Goal: Task Accomplishment & Management: Manage account settings

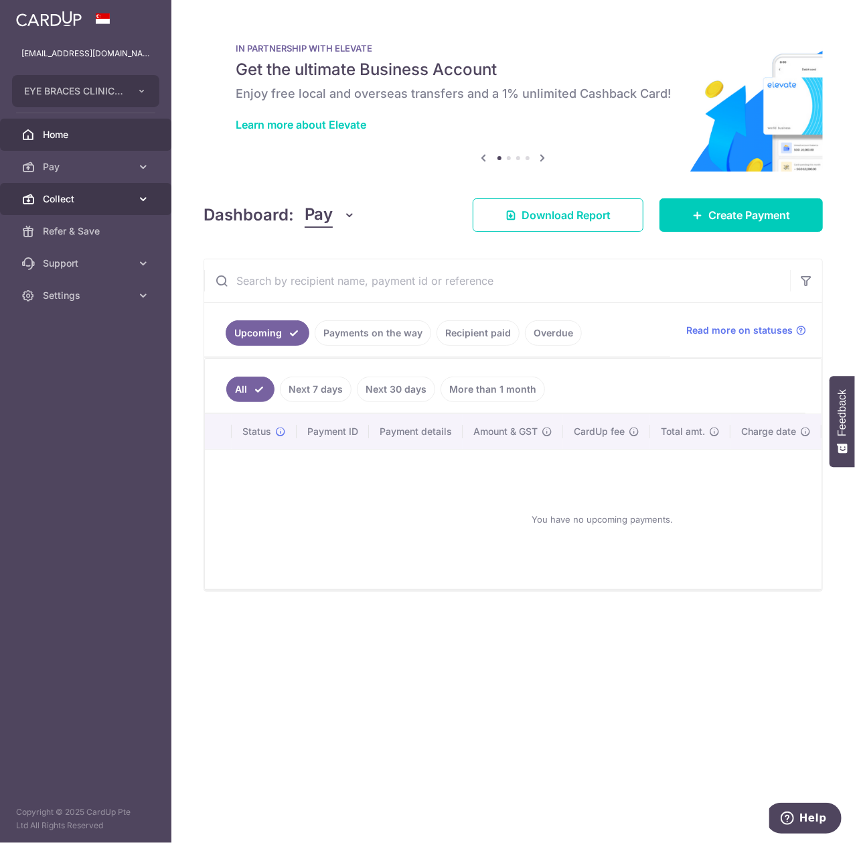
click at [71, 198] on span "Collect" at bounding box center [87, 198] width 88 height 13
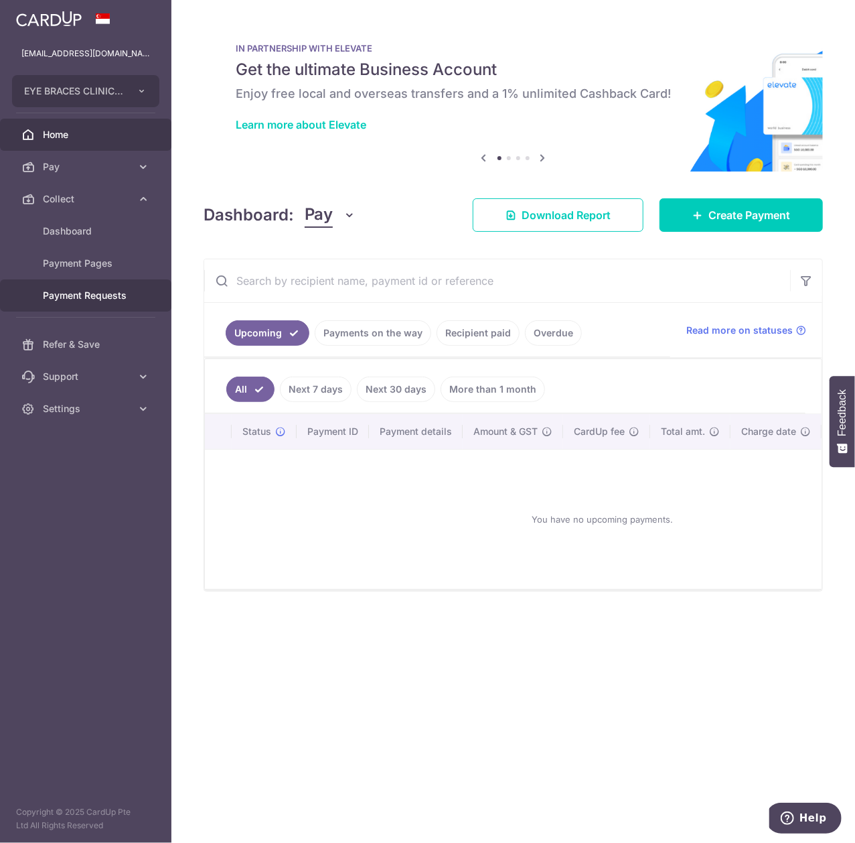
click at [109, 287] on link "Payment Requests" at bounding box center [85, 295] width 171 height 32
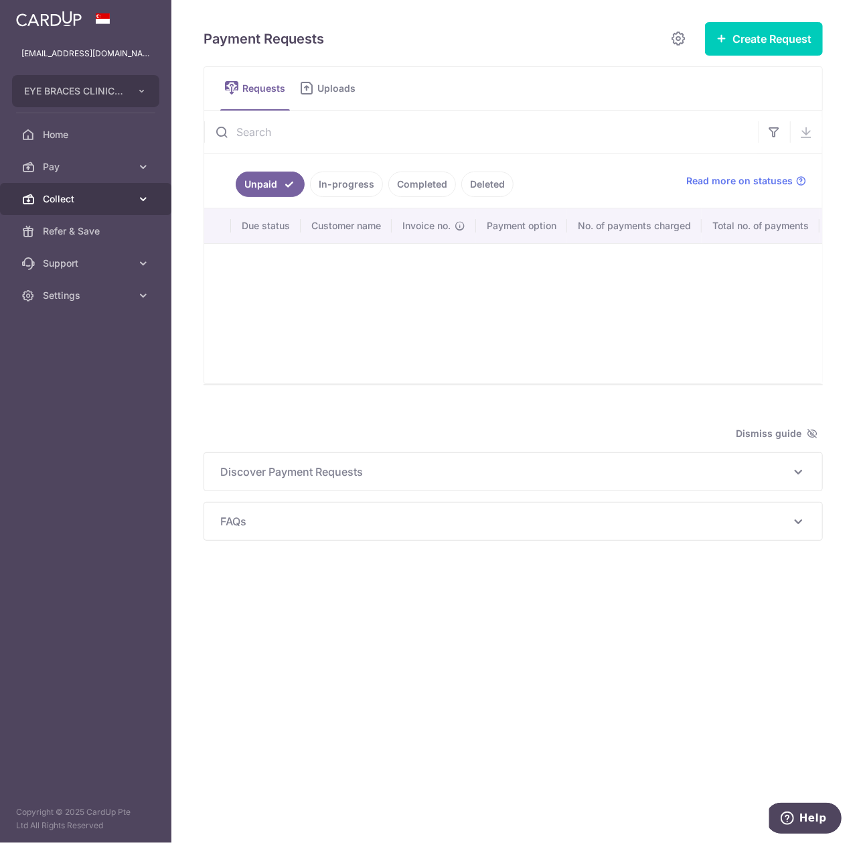
click at [132, 197] on link "Collect" at bounding box center [85, 199] width 171 height 32
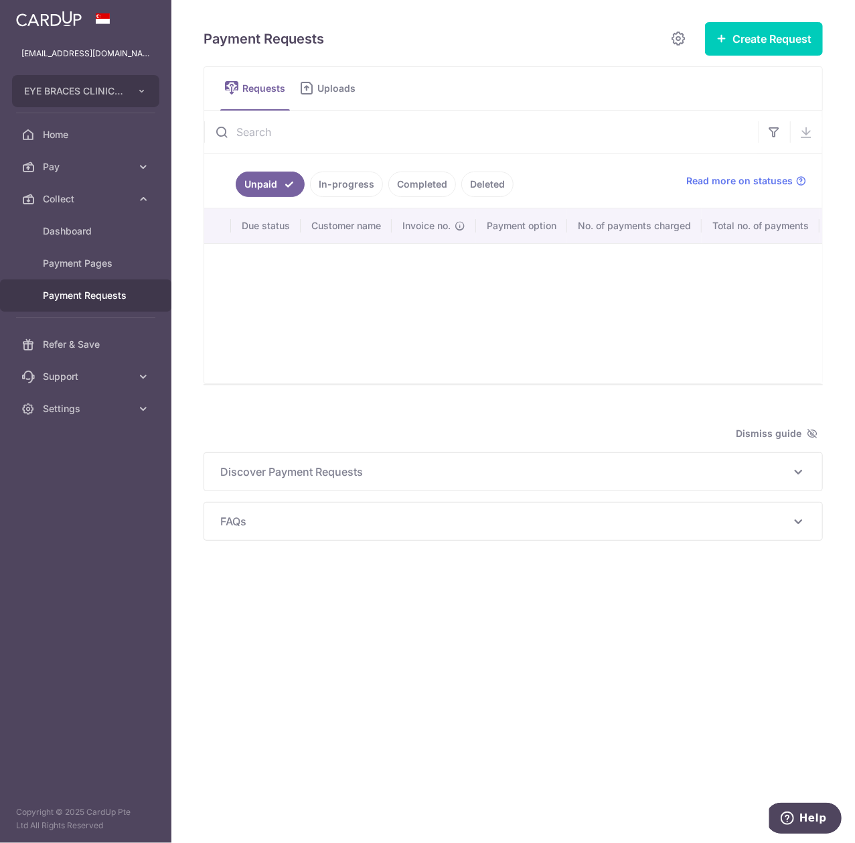
click at [83, 296] on span "Payment Requests" at bounding box center [87, 295] width 88 height 13
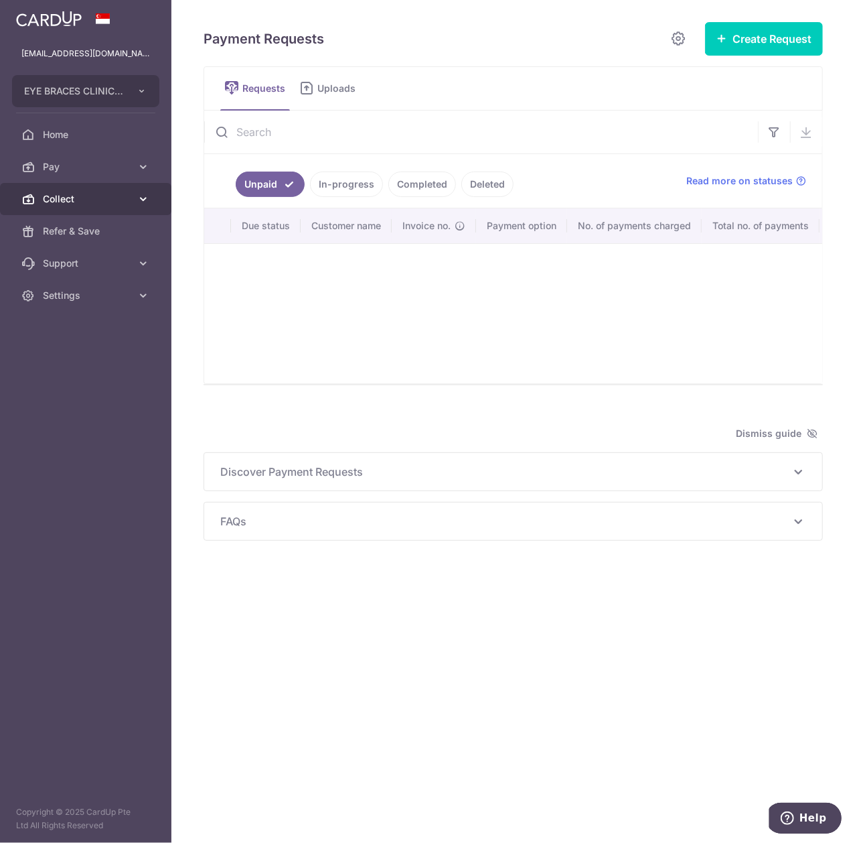
click at [86, 199] on span "Collect" at bounding box center [87, 198] width 88 height 13
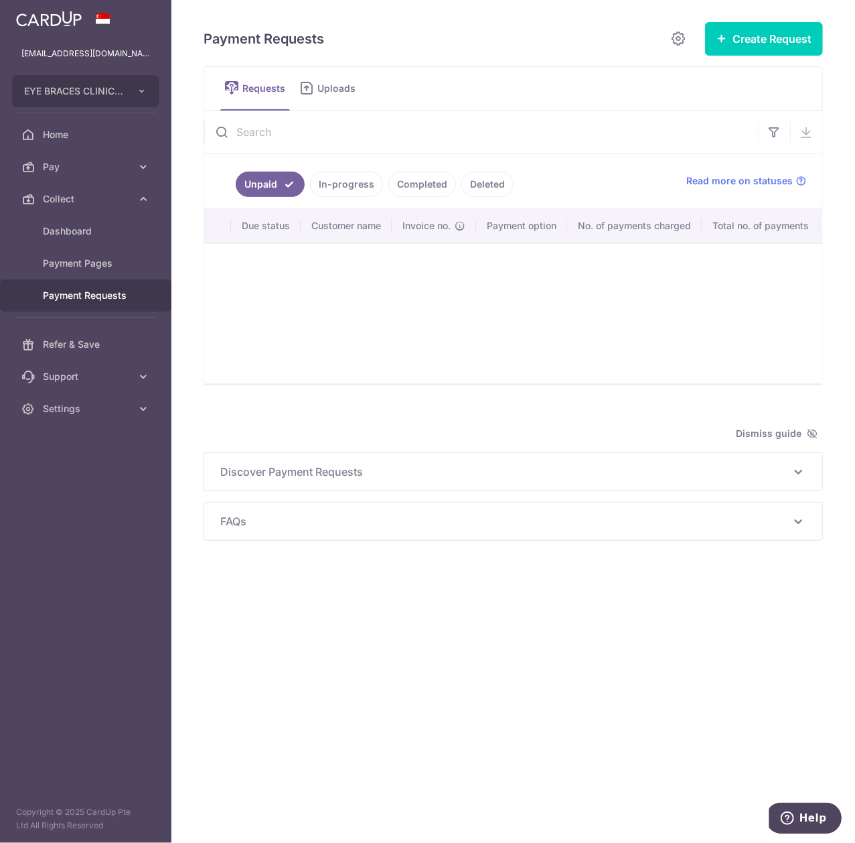
click at [126, 196] on span "Collect" at bounding box center [87, 198] width 88 height 13
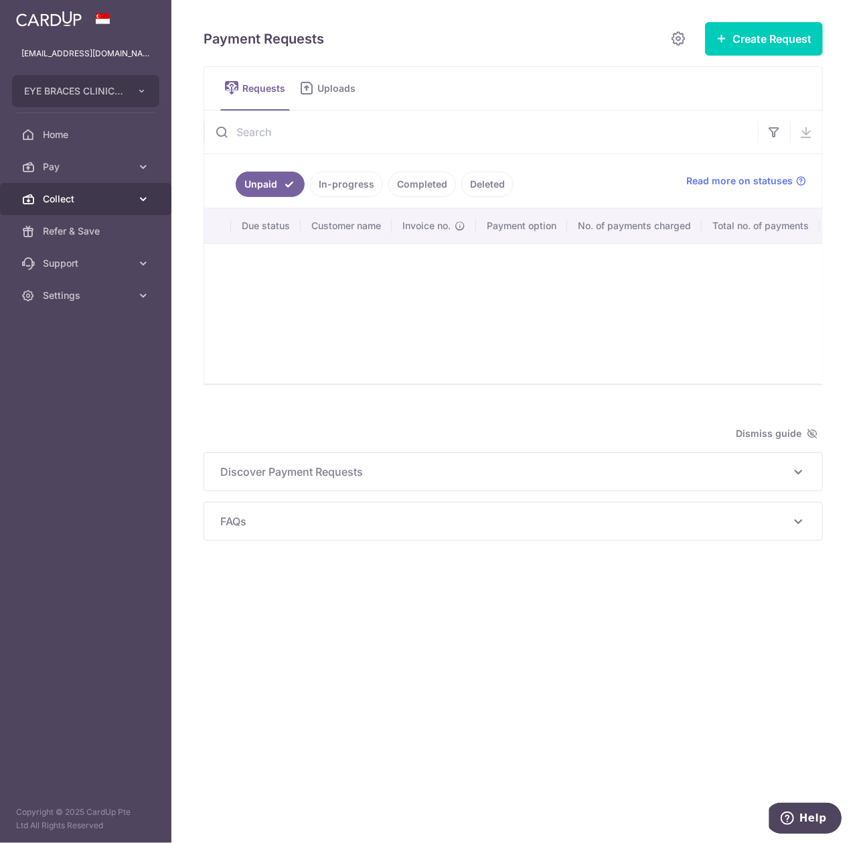
click at [126, 196] on span "Collect" at bounding box center [87, 198] width 88 height 13
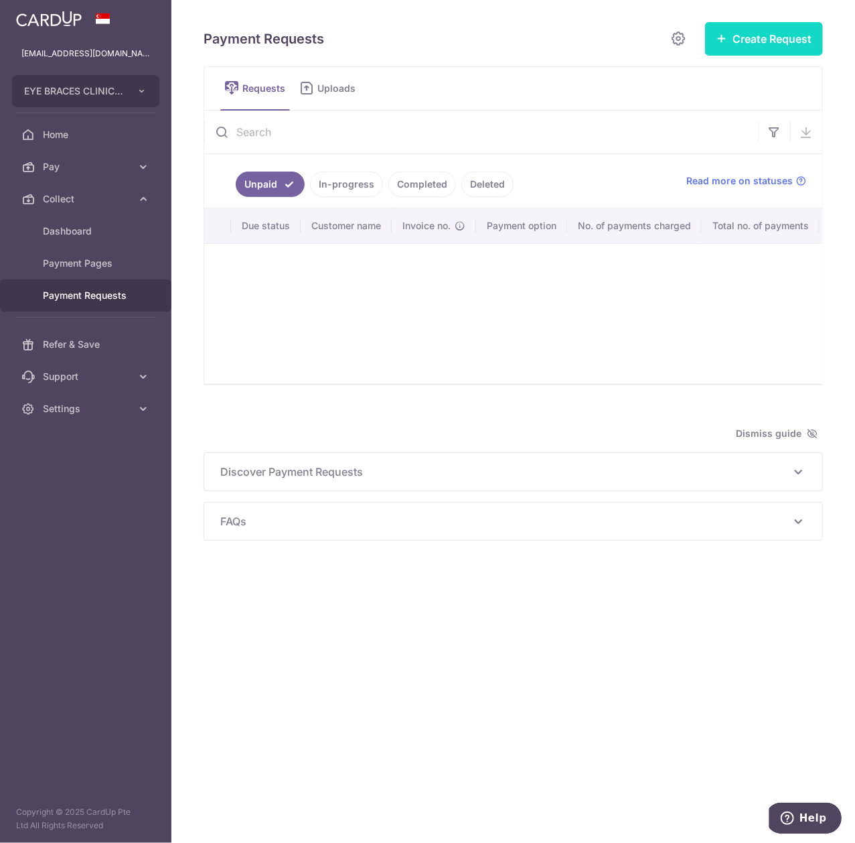
click at [729, 41] on button "Create Request" at bounding box center [764, 38] width 118 height 33
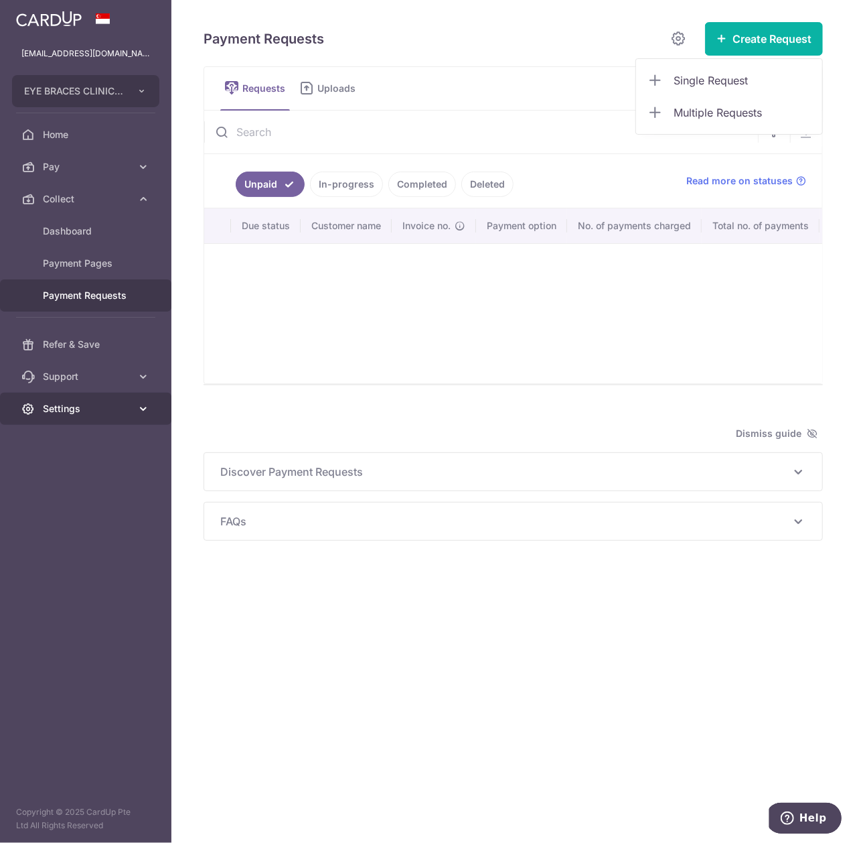
click at [106, 417] on link "Settings" at bounding box center [85, 409] width 171 height 32
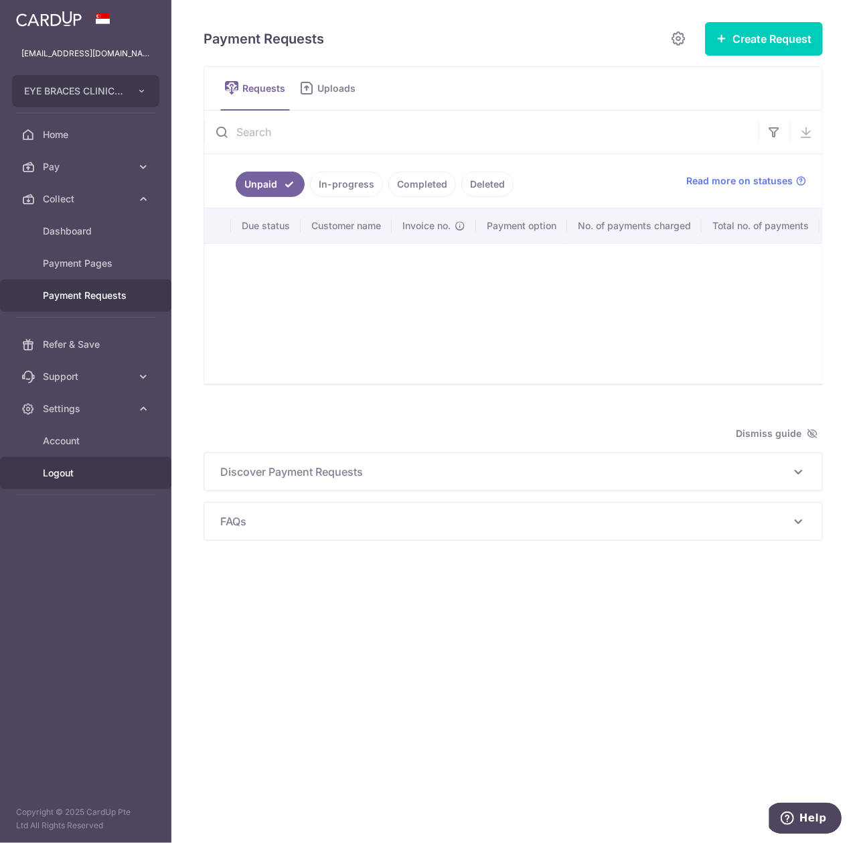
click at [80, 472] on span "Logout" at bounding box center [87, 472] width 88 height 13
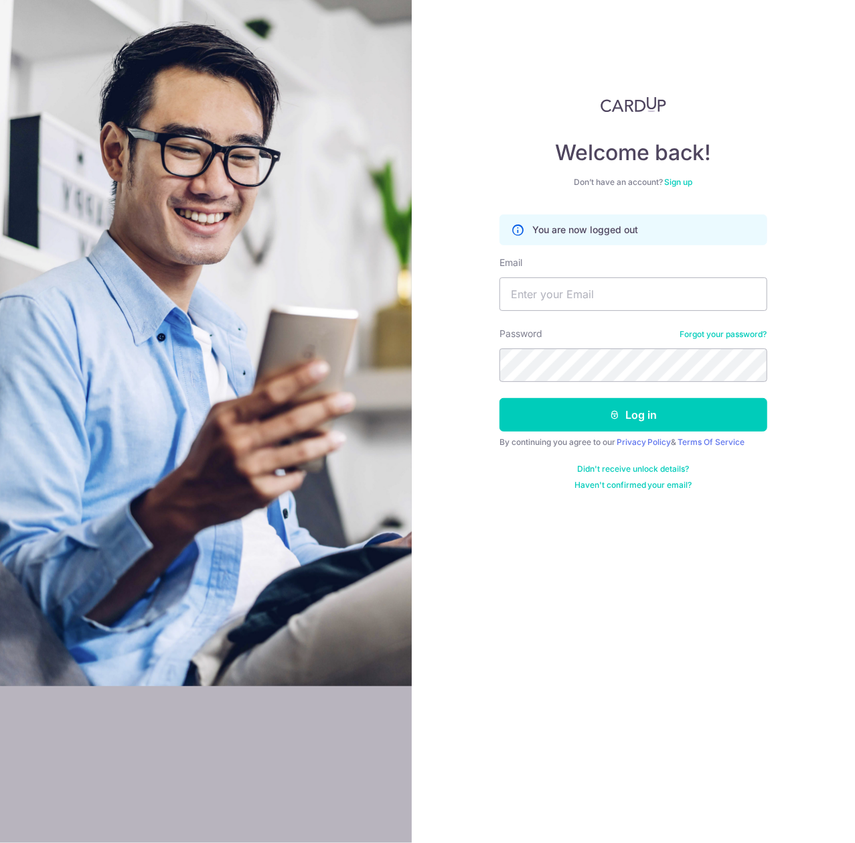
click at [545, 271] on div "Email" at bounding box center [634, 283] width 268 height 55
click at [547, 292] on input "Email" at bounding box center [634, 293] width 268 height 33
type input "[EMAIL_ADDRESS][DOMAIN_NAME]"
click at [500, 398] on button "Log in" at bounding box center [634, 414] width 268 height 33
